Goal: Task Accomplishment & Management: Use online tool/utility

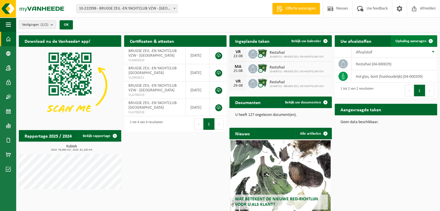
click at [407, 39] on span "Ophaling aanvragen" at bounding box center [411, 41] width 31 height 4
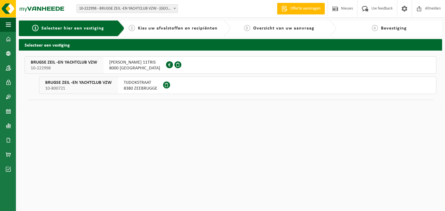
click at [144, 84] on span "TIJDOKSTRAAT" at bounding box center [141, 83] width 34 height 6
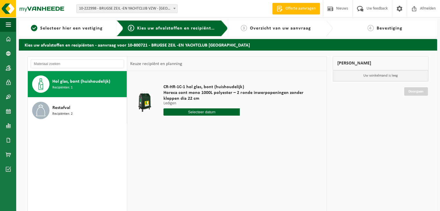
click at [39, 83] on icon at bounding box center [41, 84] width 5 height 12
click at [204, 110] on input "text" at bounding box center [202, 112] width 76 height 7
click at [189, 181] on div "27" at bounding box center [189, 182] width 10 height 9
type input "Van 2025-08-27"
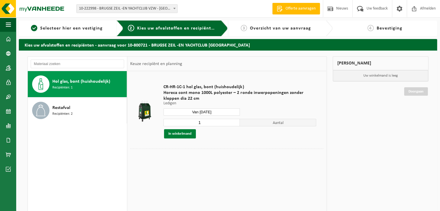
click at [182, 133] on button "In winkelmand" at bounding box center [180, 133] width 32 height 9
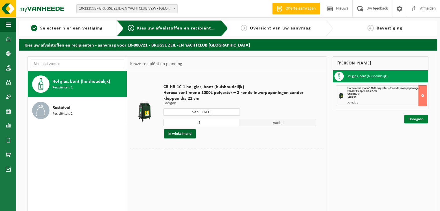
click at [417, 117] on link "Doorgaan" at bounding box center [417, 119] width 24 height 8
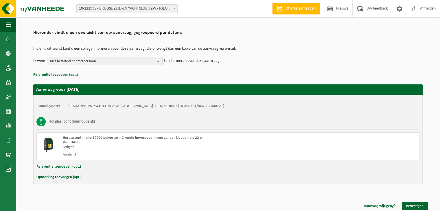
scroll to position [37, 0]
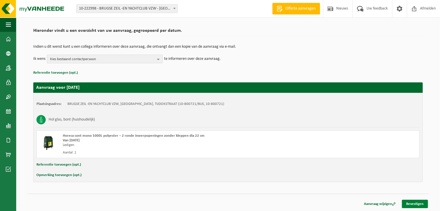
click at [411, 204] on link "Bevestigen" at bounding box center [415, 204] width 26 height 8
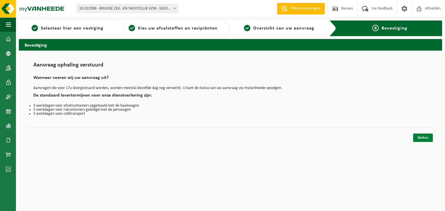
click at [420, 137] on link "Sluiten" at bounding box center [423, 138] width 20 height 8
